Goal: Entertainment & Leisure: Consume media (video, audio)

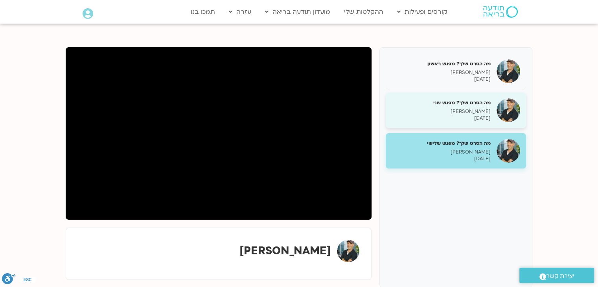
click at [472, 105] on h5 "מה הסרט שלך? מפגש שני" at bounding box center [441, 102] width 99 height 7
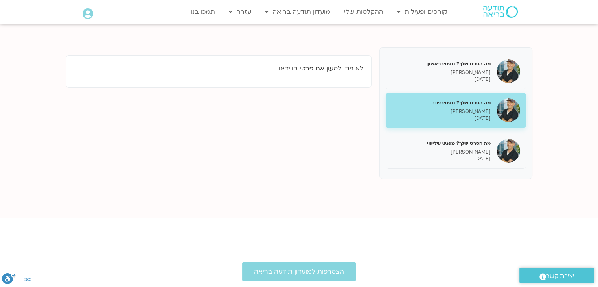
click at [444, 109] on p "[PERSON_NAME]" at bounding box center [441, 111] width 99 height 7
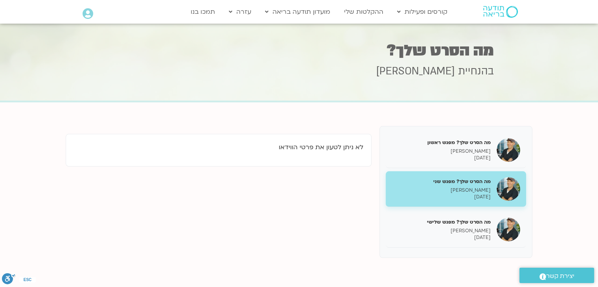
click at [475, 184] on div "מה הסרט שלך? מפגש שני [PERSON_NAME] [DATE]" at bounding box center [441, 189] width 99 height 22
click at [368, 13] on link "ההקלטות שלי" at bounding box center [363, 11] width 47 height 15
click at [369, 10] on link "ההקלטות שלי" at bounding box center [363, 11] width 47 height 15
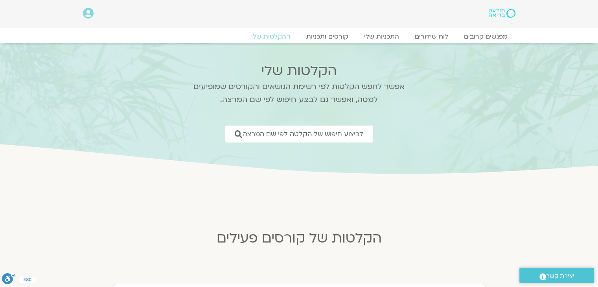
scroll to position [148, 0]
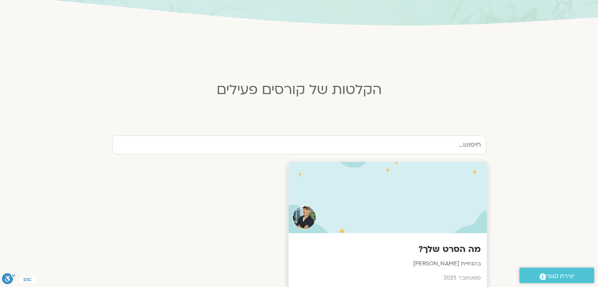
click at [446, 243] on h3 "מה הסרט שלך?" at bounding box center [387, 249] width 187 height 12
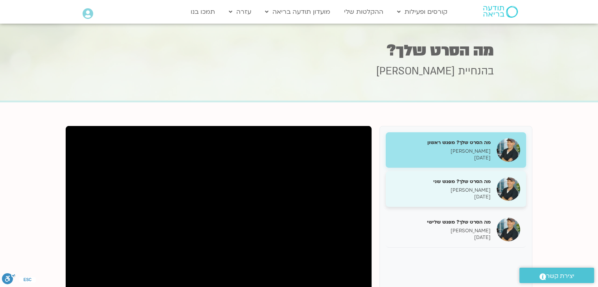
click at [459, 183] on h5 "מה הסרט שלך? מפגש שני" at bounding box center [441, 181] width 99 height 7
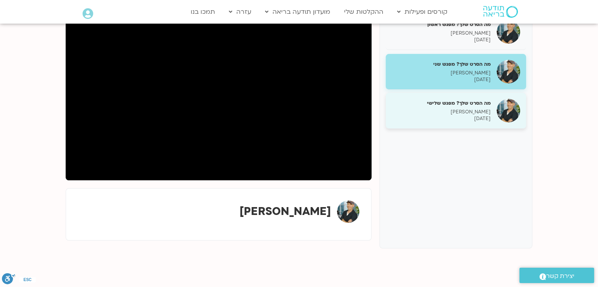
drag, startPoint x: 434, startPoint y: 118, endPoint x: 389, endPoint y: 97, distance: 49.8
click at [435, 118] on p "[DATE]" at bounding box center [441, 118] width 99 height 7
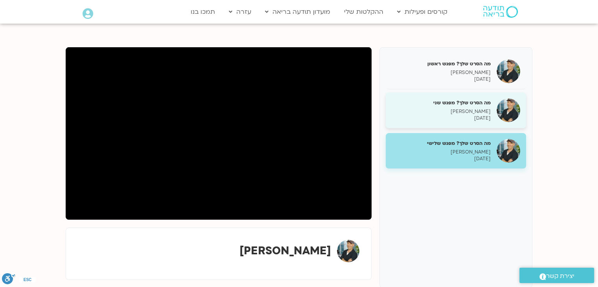
click at [466, 105] on h5 "מה הסרט שלך? מפגש שני" at bounding box center [441, 102] width 99 height 7
